Goal: Navigation & Orientation: Find specific page/section

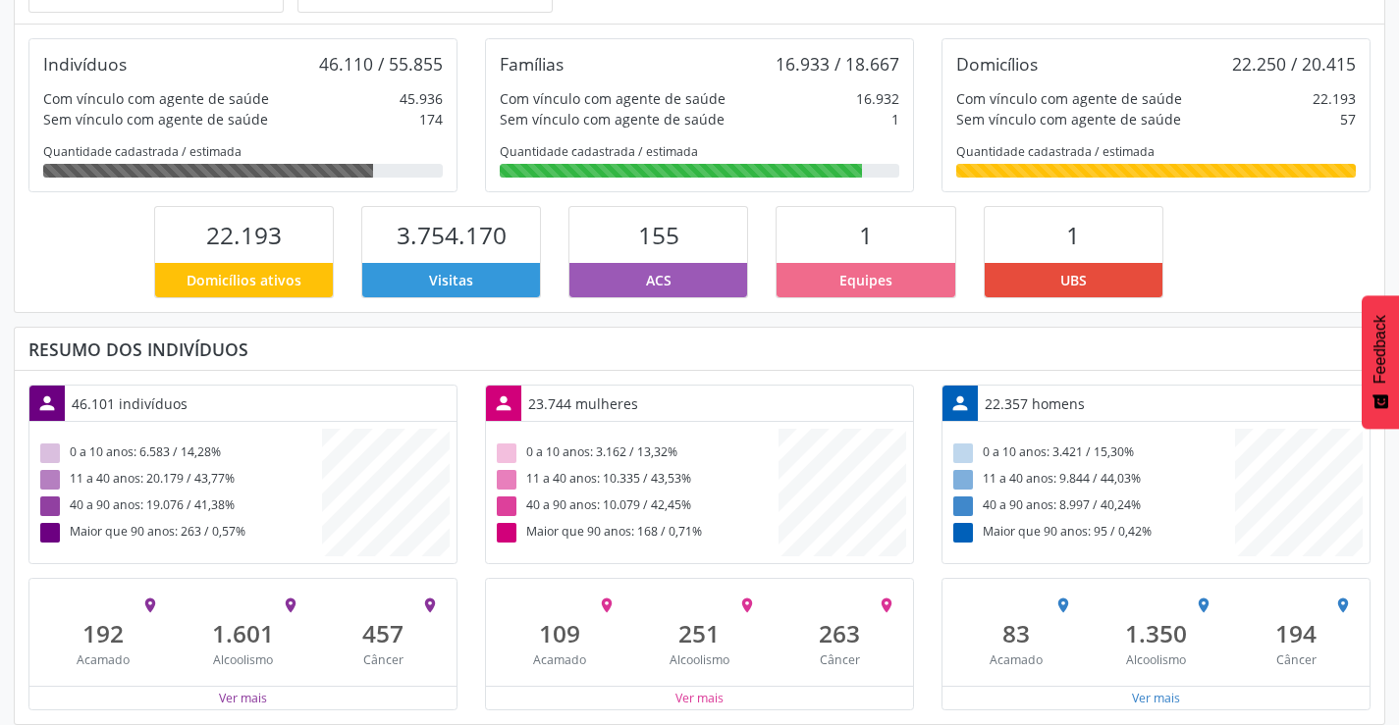
scroll to position [328, 0]
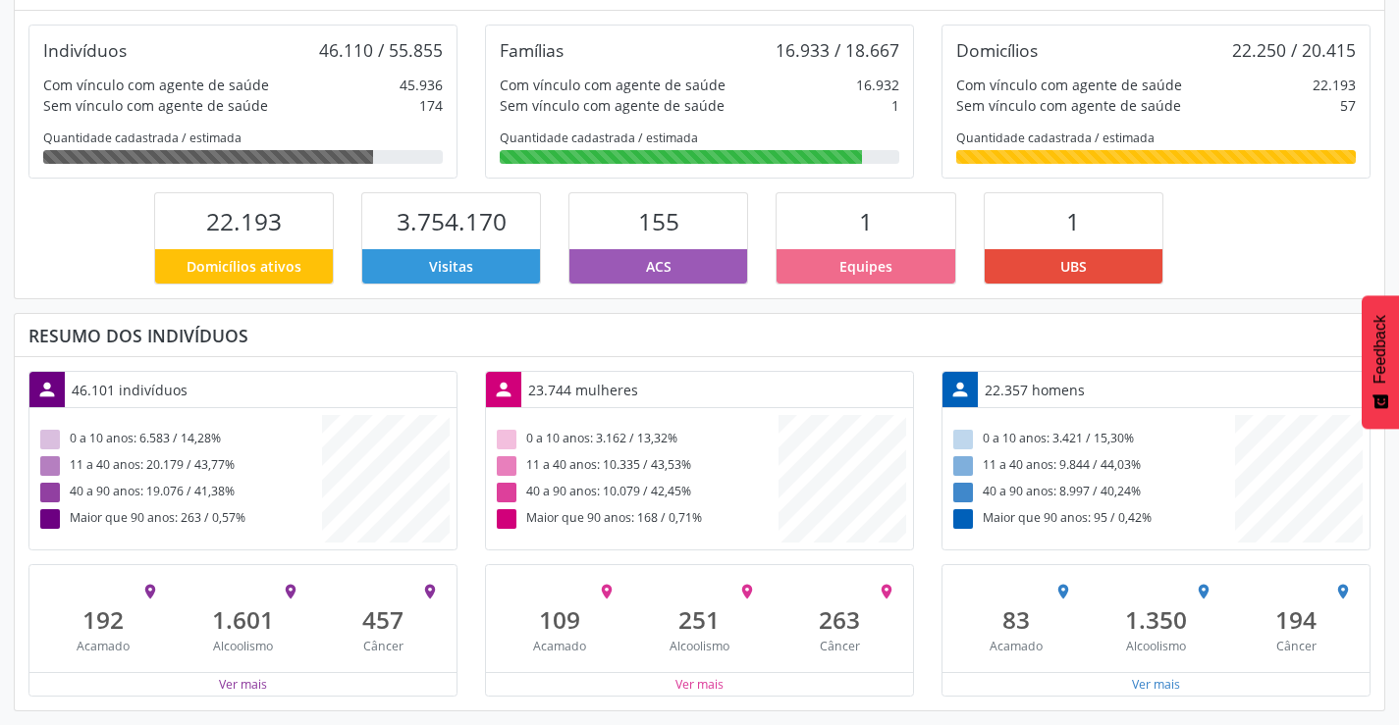
click at [844, 273] on span "Equipes" at bounding box center [865, 266] width 53 height 21
click at [672, 692] on div "Ver mais" at bounding box center [699, 684] width 427 height 25
click at [690, 685] on button "Ver mais" at bounding box center [699, 684] width 50 height 19
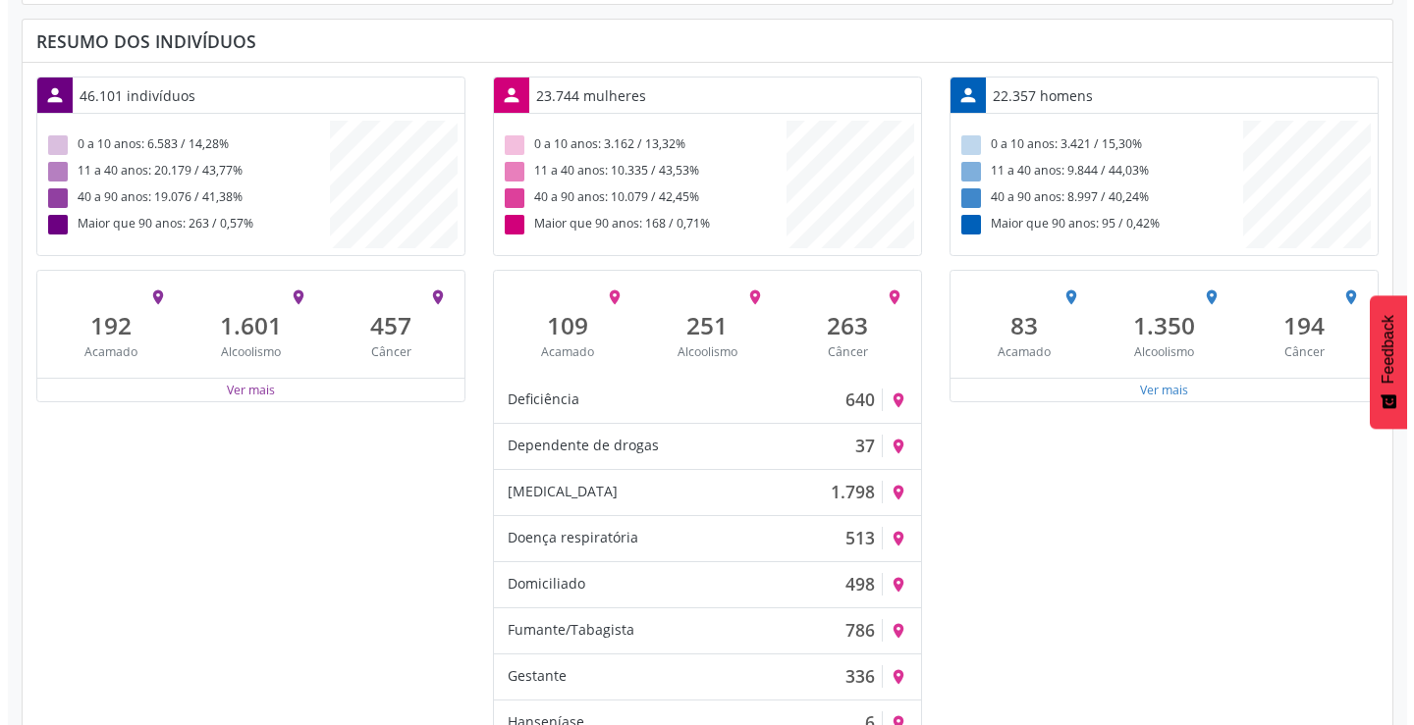
scroll to position [721, 0]
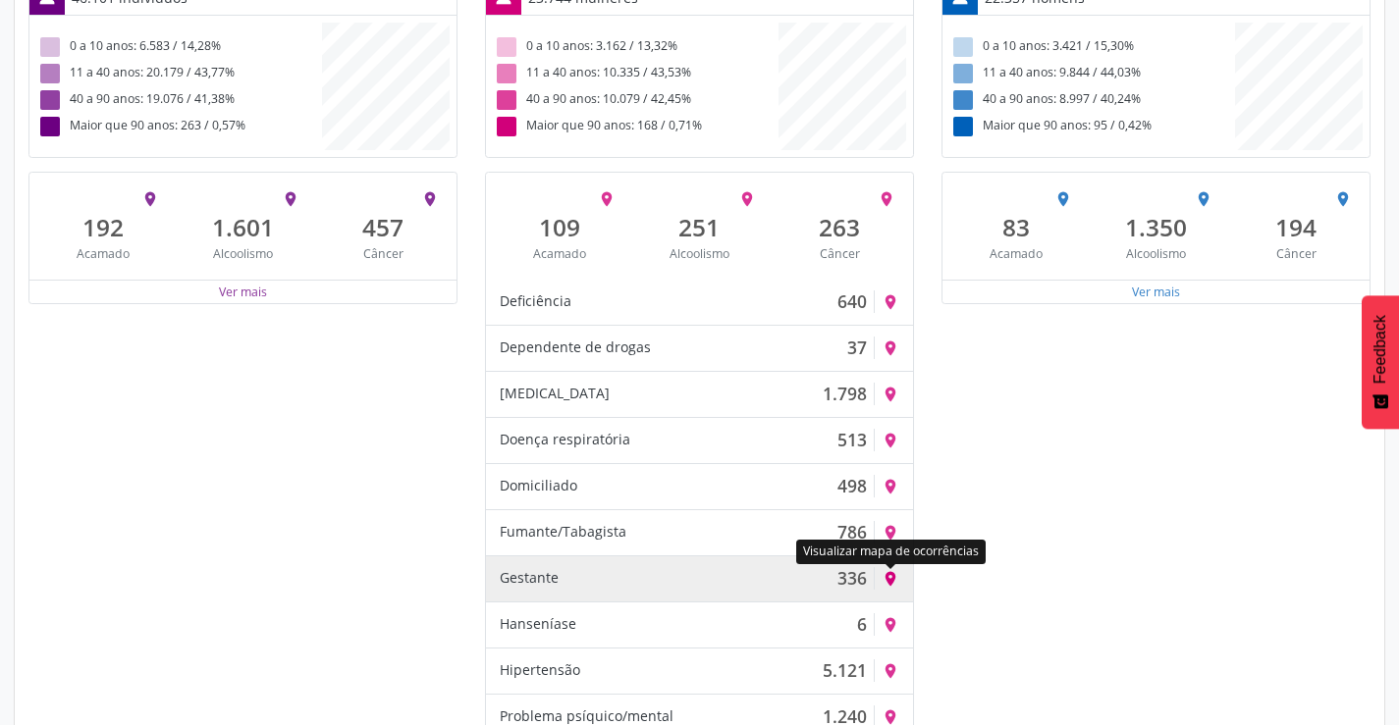
click at [892, 580] on icon "place" at bounding box center [891, 579] width 18 height 18
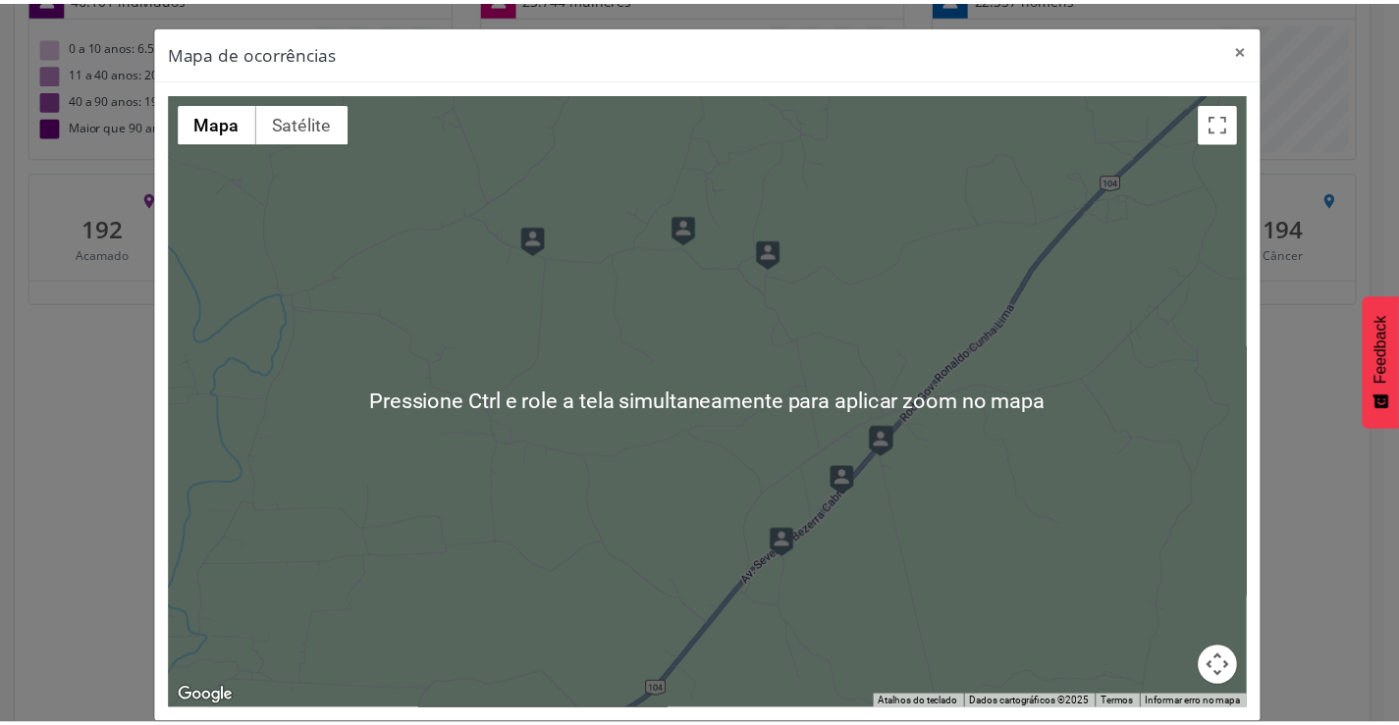
scroll to position [24, 0]
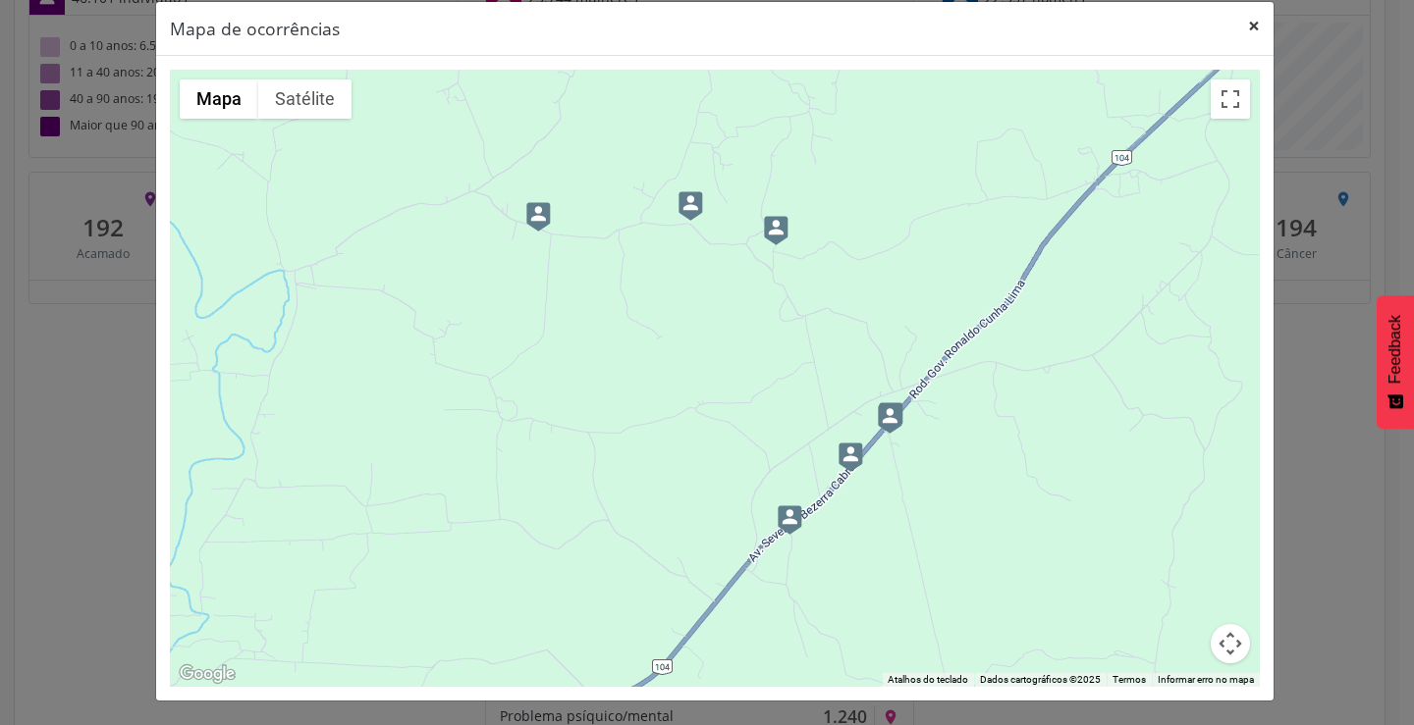
click at [1245, 25] on button "×" at bounding box center [1253, 26] width 39 height 48
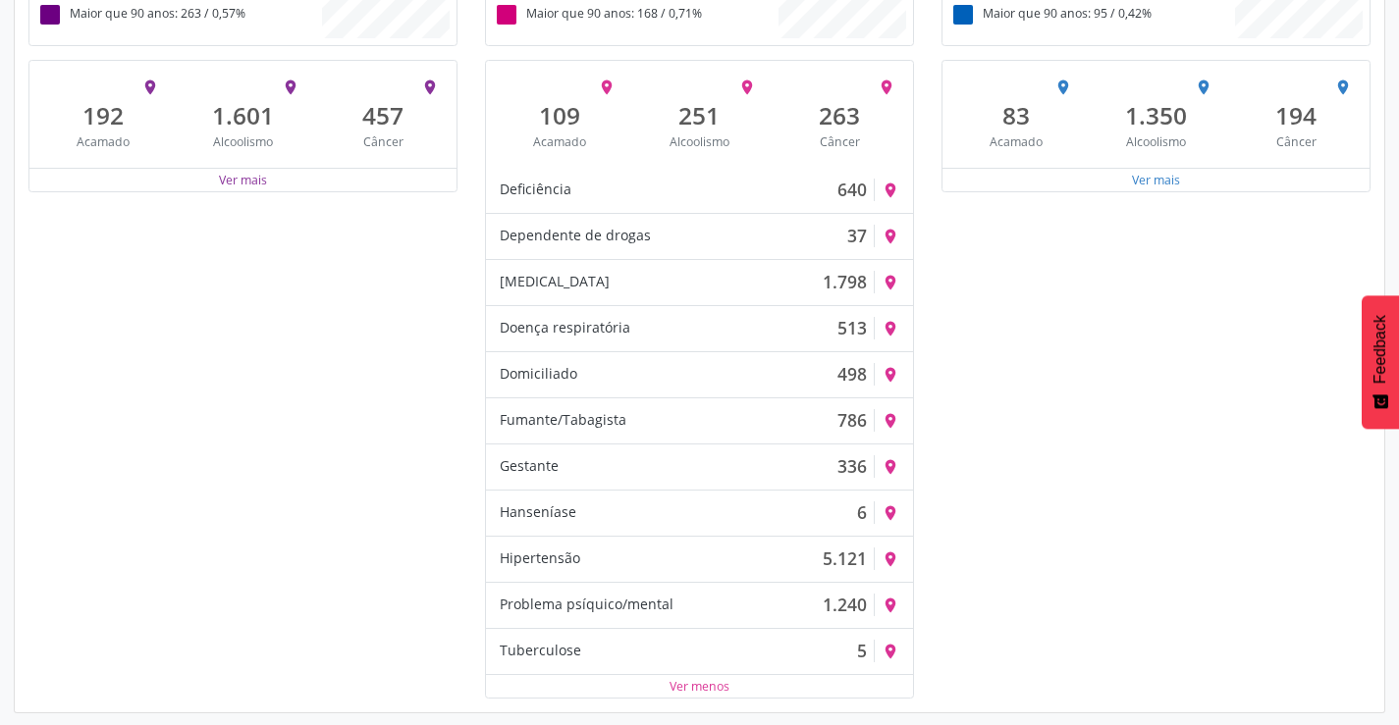
scroll to position [834, 0]
click at [222, 181] on button "Ver mais" at bounding box center [243, 178] width 50 height 19
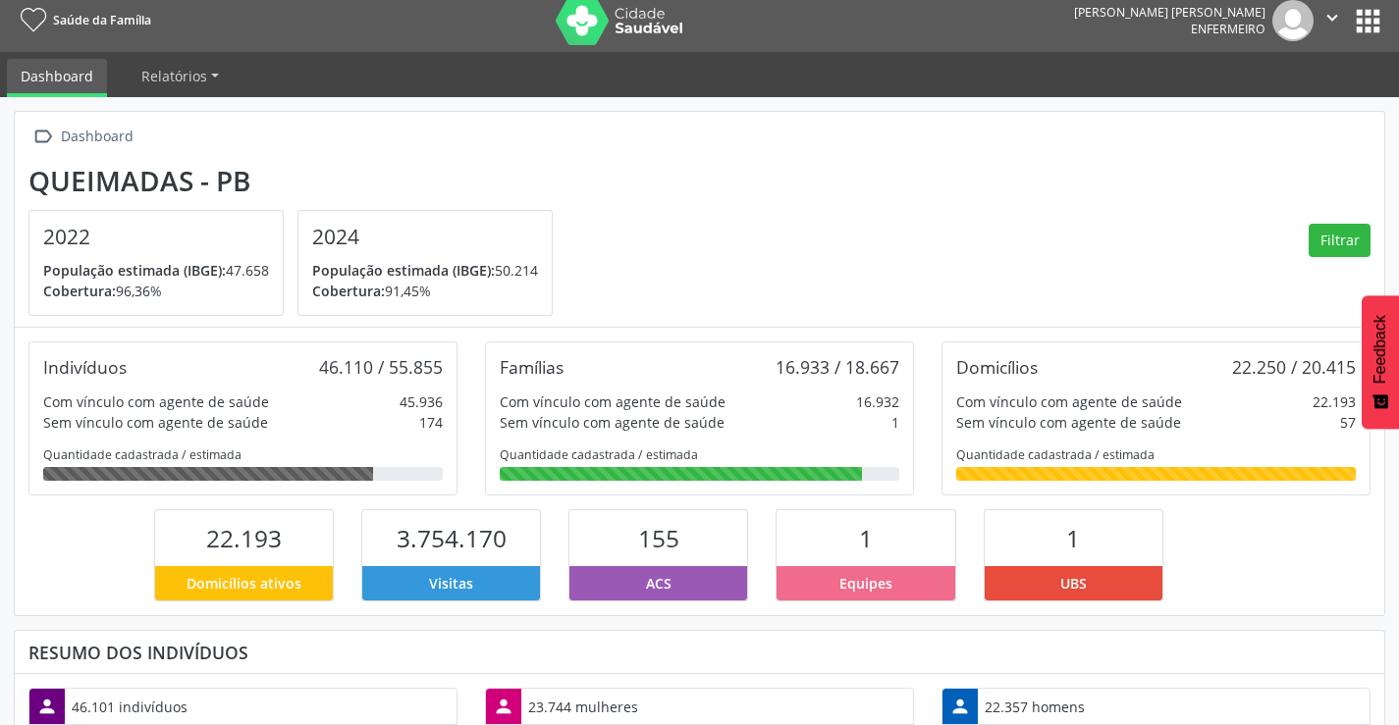
scroll to position [0, 0]
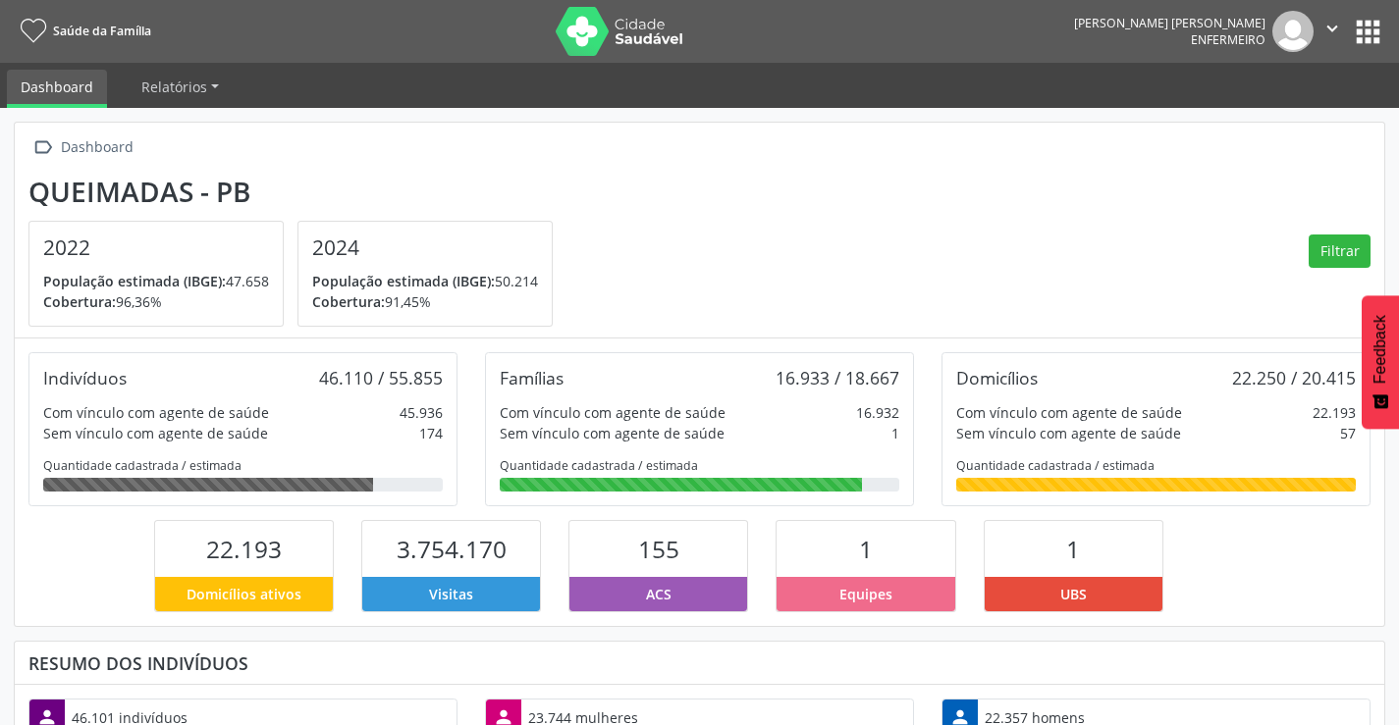
click at [81, 150] on div "Dashboard" at bounding box center [97, 148] width 80 height 28
click at [159, 88] on span "Relatórios" at bounding box center [174, 87] width 66 height 19
click at [220, 86] on link "Relatórios" at bounding box center [180, 87] width 105 height 34
click at [1366, 34] on button "apps" at bounding box center [1368, 32] width 34 height 34
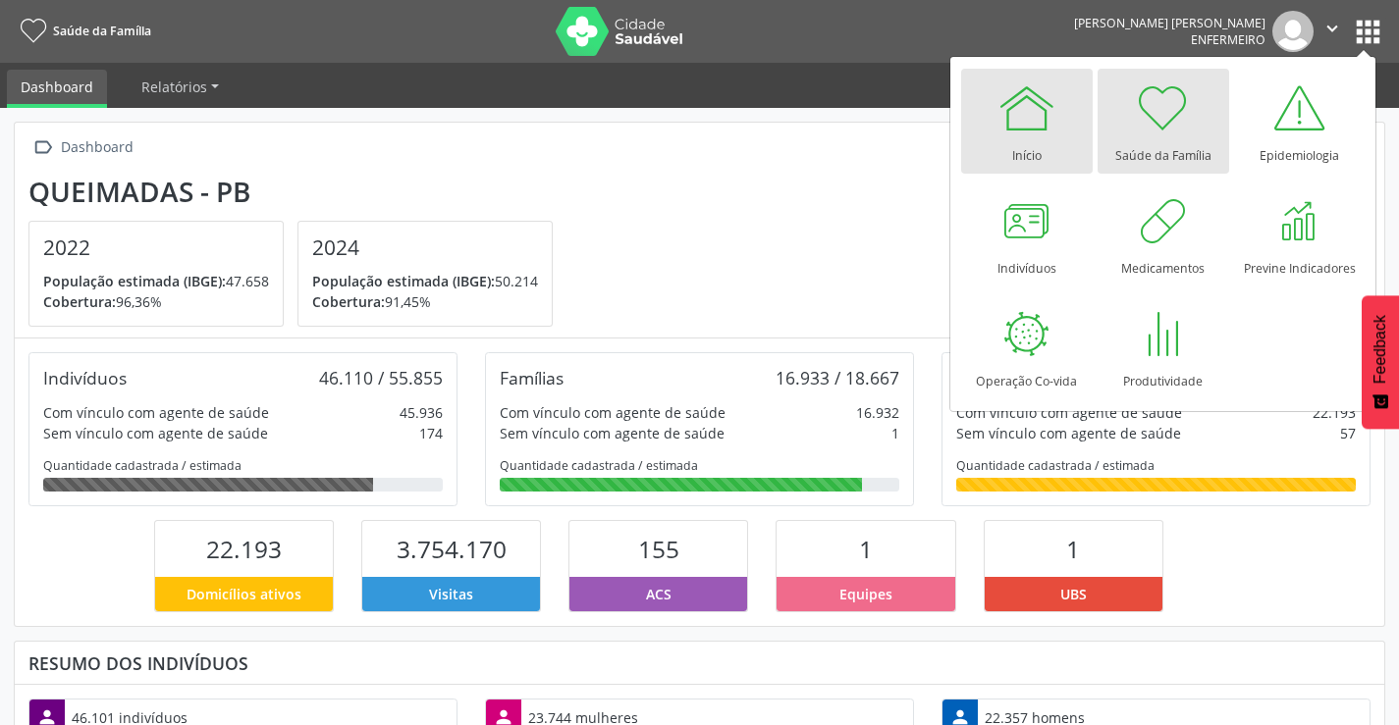
click at [1021, 124] on div at bounding box center [1026, 108] width 59 height 59
